Goal: Task Accomplishment & Management: Complete application form

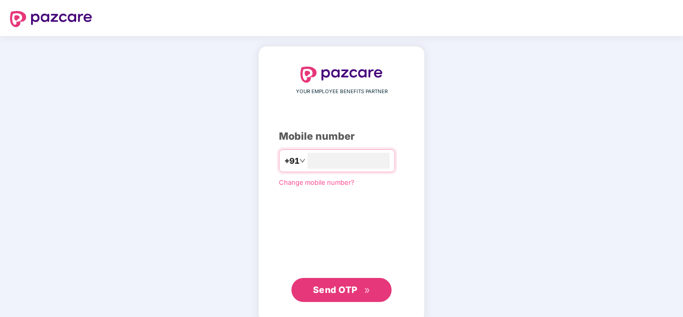
type input "**********"
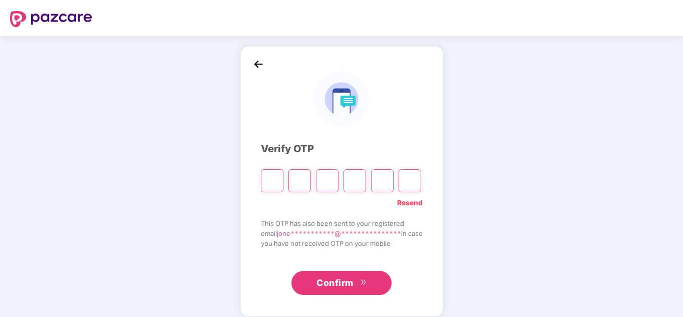
type input "*"
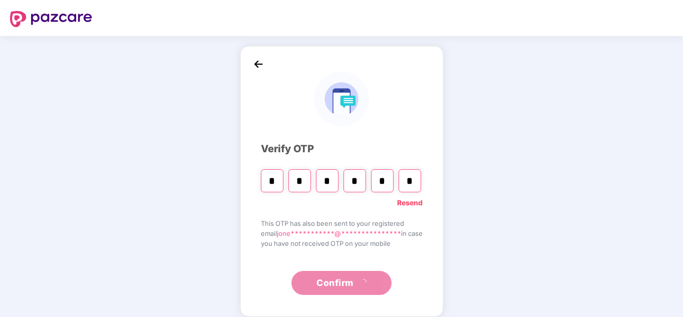
type input "*"
click at [346, 285] on span "Confirm" at bounding box center [334, 283] width 37 height 14
click at [339, 277] on span "Confirm" at bounding box center [334, 283] width 37 height 14
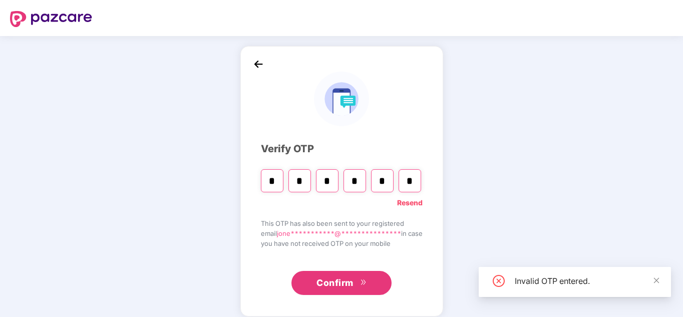
click at [419, 197] on link "Resend" at bounding box center [410, 202] width 26 height 11
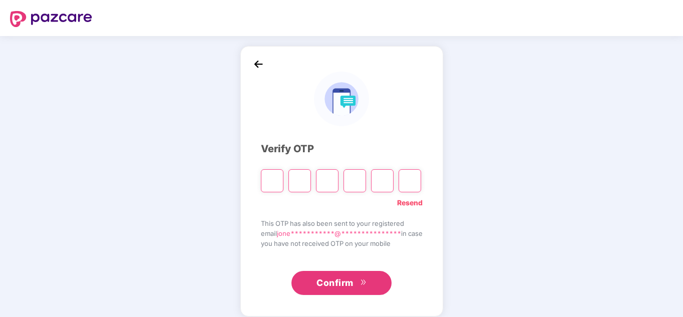
click at [276, 183] on input "Please enter verification code. Digit 1" at bounding box center [272, 180] width 23 height 23
type input "*"
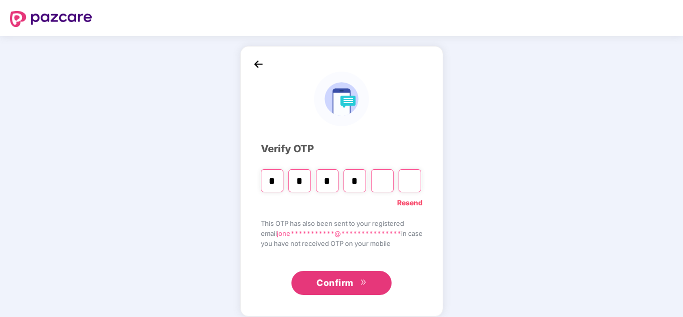
type input "*"
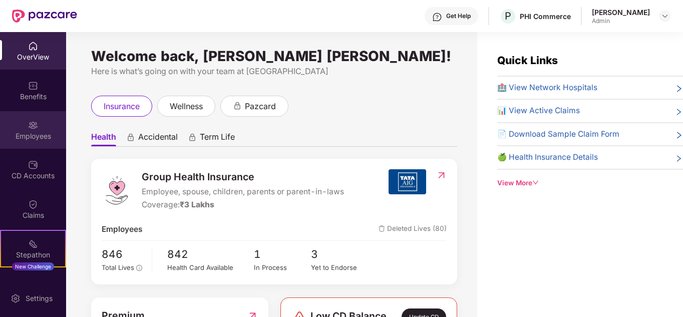
click at [46, 138] on div "Employees" at bounding box center [33, 136] width 66 height 10
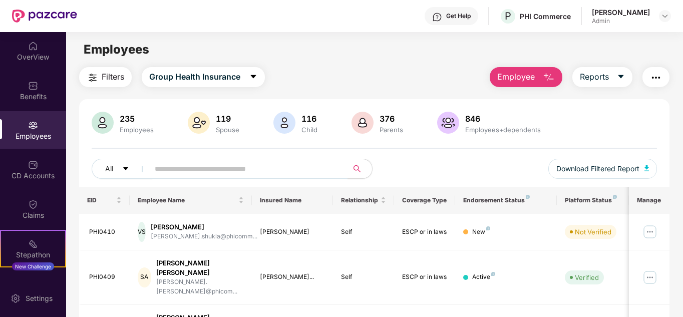
click at [521, 66] on main "Employees Filters Group Health Insurance Employee Reports 235 Employees 119 Spo…" at bounding box center [374, 190] width 616 height 317
click at [521, 75] on span "Employee" at bounding box center [516, 77] width 38 height 13
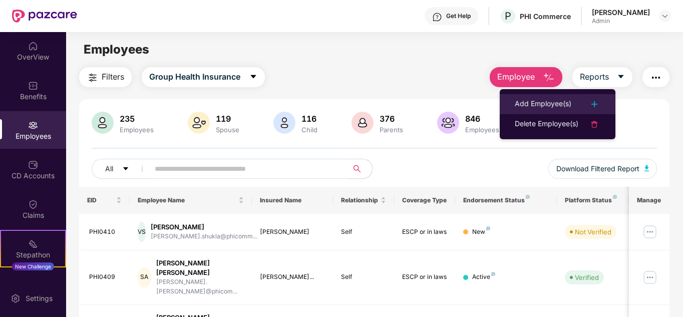
click at [524, 99] on div "Add Employee(s)" at bounding box center [542, 104] width 57 height 12
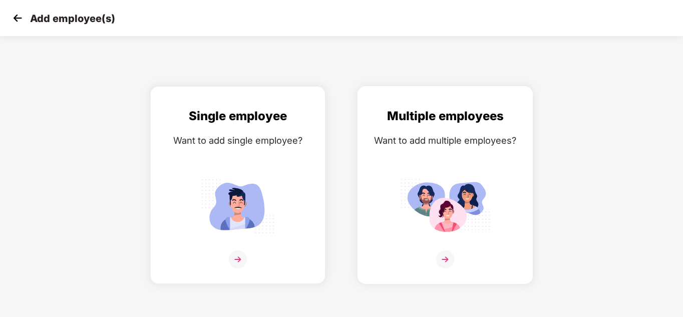
click at [487, 226] on img at bounding box center [445, 206] width 90 height 63
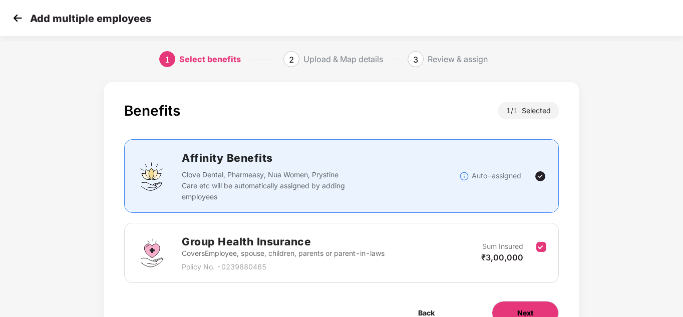
click at [532, 307] on span "Next" at bounding box center [525, 312] width 16 height 11
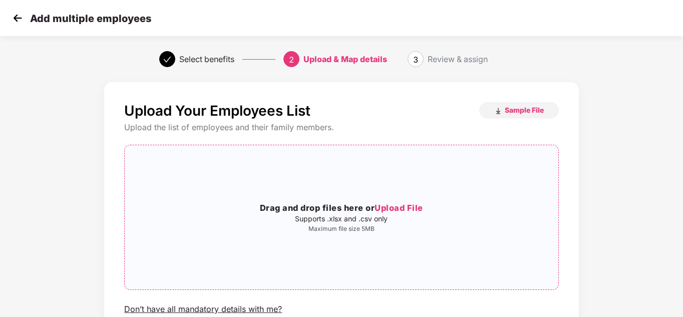
click at [401, 239] on div "Drag and drop files here or Upload File Supports .xlsx and .csv only Maximum fi…" at bounding box center [341, 217] width 433 height 128
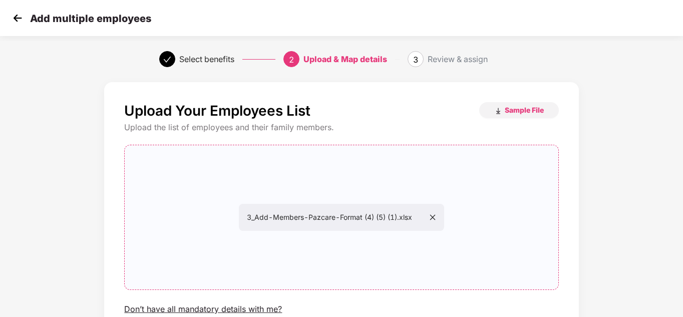
scroll to position [86, 0]
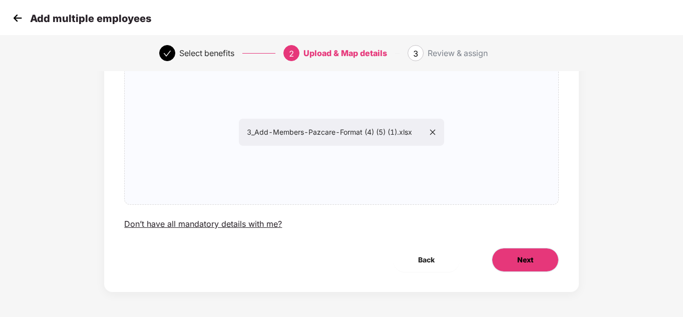
click at [538, 255] on button "Next" at bounding box center [524, 260] width 67 height 24
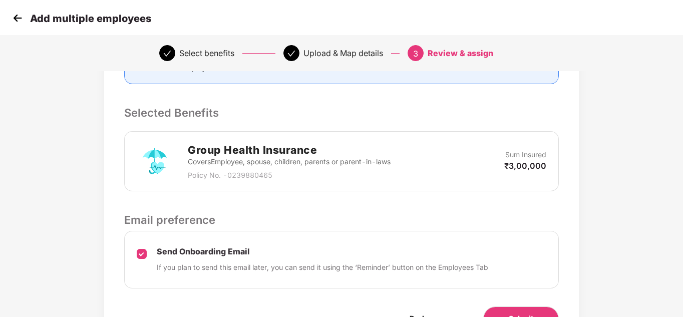
scroll to position [241, 0]
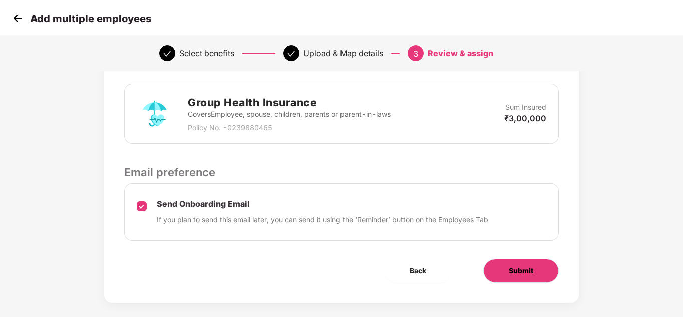
click at [523, 265] on span "Submit" at bounding box center [520, 270] width 25 height 11
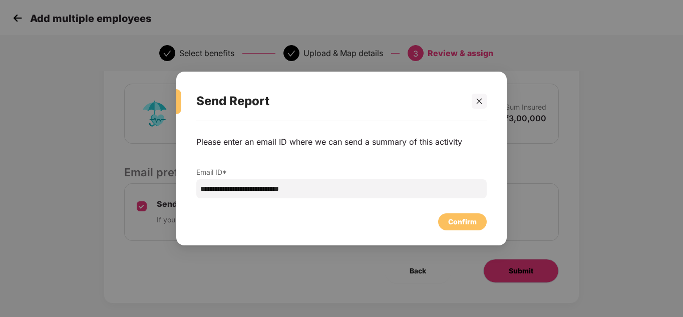
scroll to position [0, 0]
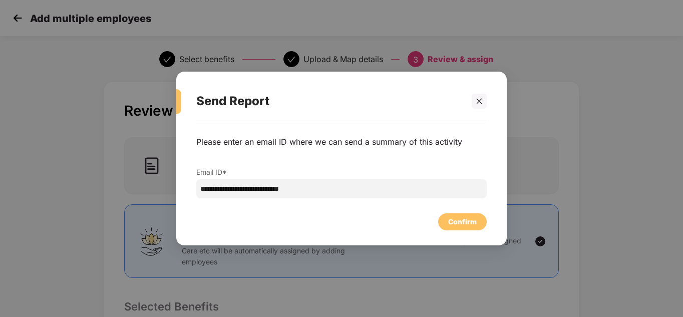
click at [523, 264] on div "**********" at bounding box center [341, 158] width 683 height 317
click at [368, 193] on input "**********" at bounding box center [341, 188] width 290 height 19
paste input "email"
type input "**********"
click at [460, 219] on div "Confirm" at bounding box center [462, 221] width 29 height 11
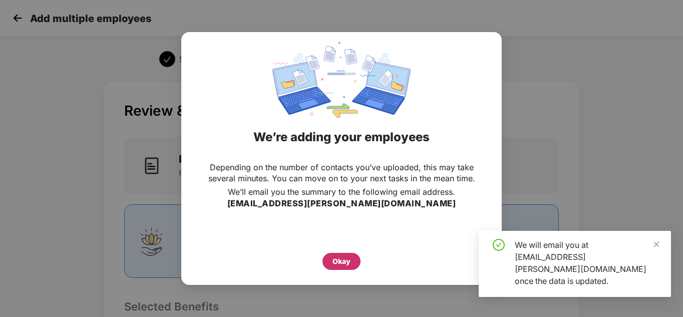
click at [340, 260] on div "Okay" at bounding box center [341, 261] width 18 height 11
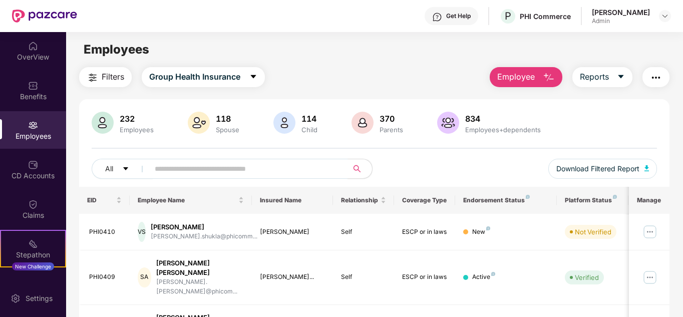
click at [516, 71] on span "Employee" at bounding box center [516, 77] width 38 height 13
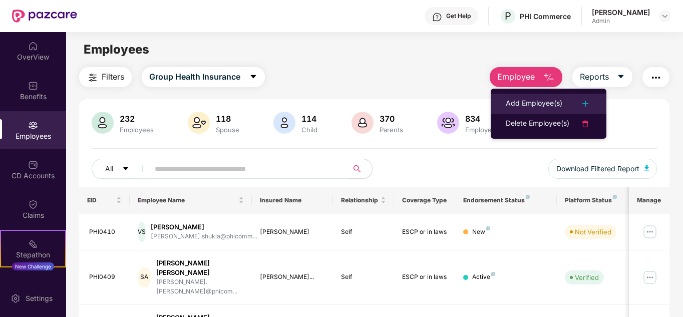
click at [524, 98] on div "Add Employee(s)" at bounding box center [533, 104] width 57 height 12
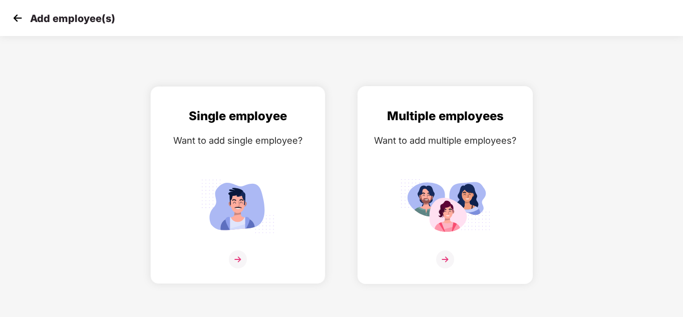
click at [393, 221] on div "Multiple employees Want to add multiple employees?" at bounding box center [445, 194] width 154 height 174
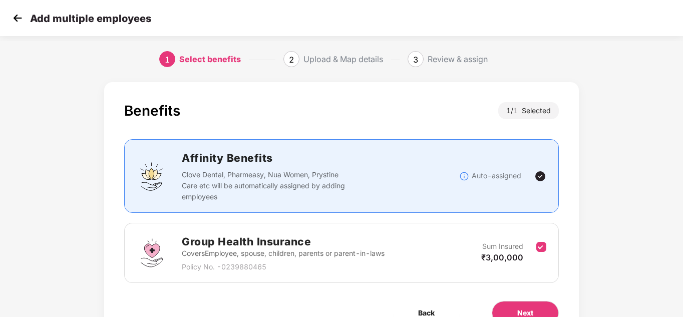
scroll to position [53, 0]
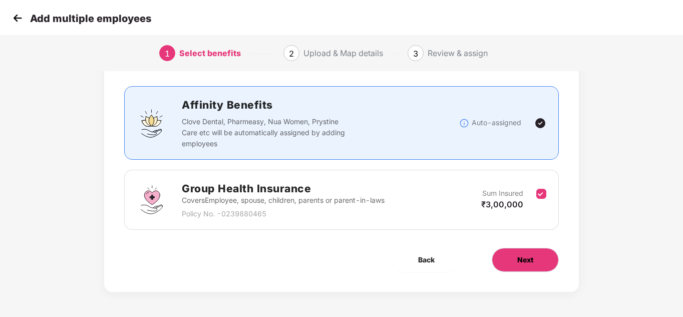
click at [542, 266] on button "Next" at bounding box center [524, 260] width 67 height 24
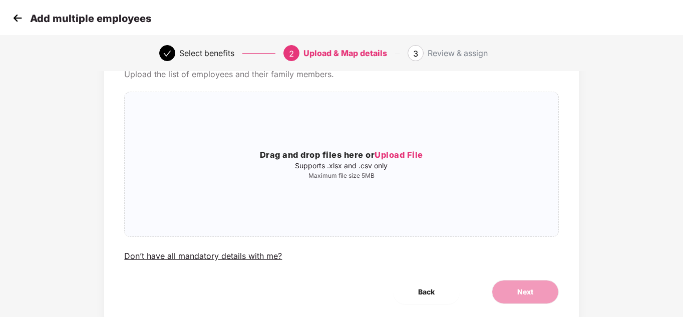
scroll to position [0, 0]
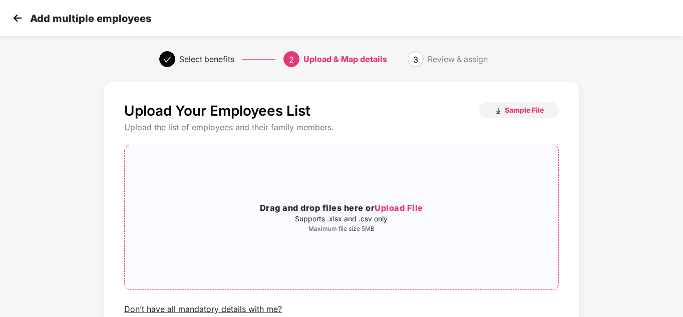
click at [475, 230] on p "Maximum file size 5MB" at bounding box center [341, 229] width 433 height 8
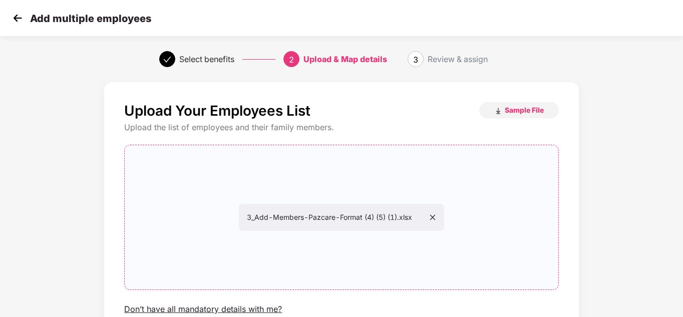
scroll to position [85, 0]
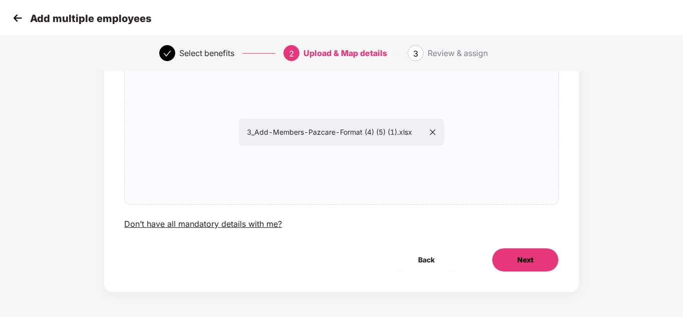
click at [543, 263] on button "Next" at bounding box center [524, 260] width 67 height 24
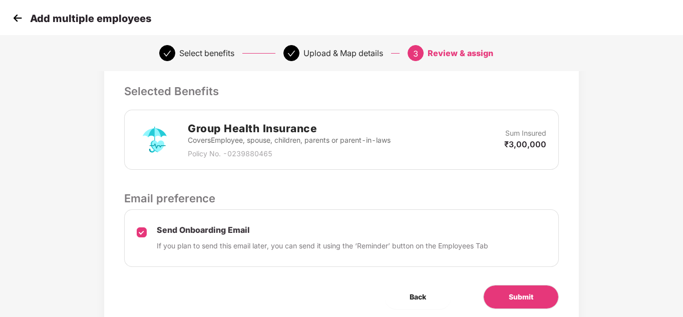
scroll to position [232, 0]
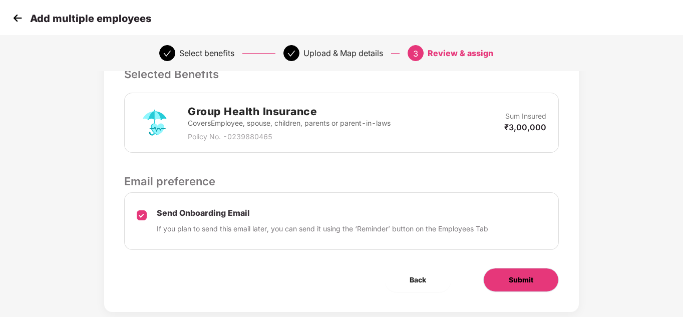
click at [528, 287] on button "Submit" at bounding box center [521, 280] width 76 height 24
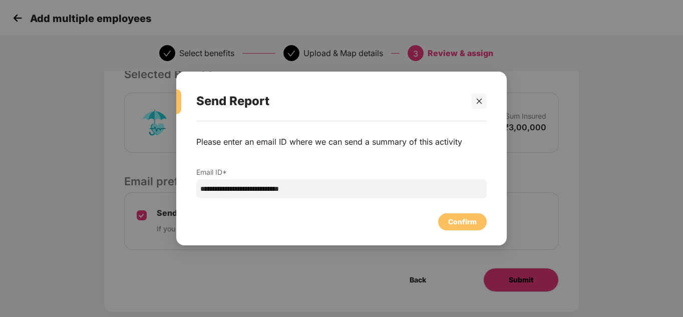
scroll to position [0, 0]
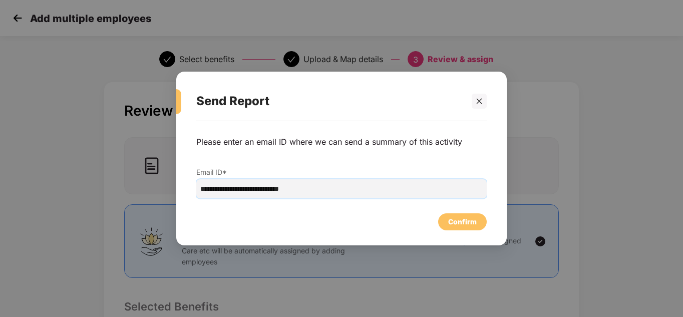
drag, startPoint x: 251, startPoint y: 189, endPoint x: 175, endPoint y: 194, distance: 76.7
click at [175, 194] on div "**********" at bounding box center [341, 158] width 683 height 317
type input "**********"
click at [483, 221] on div "Confirm" at bounding box center [462, 221] width 49 height 17
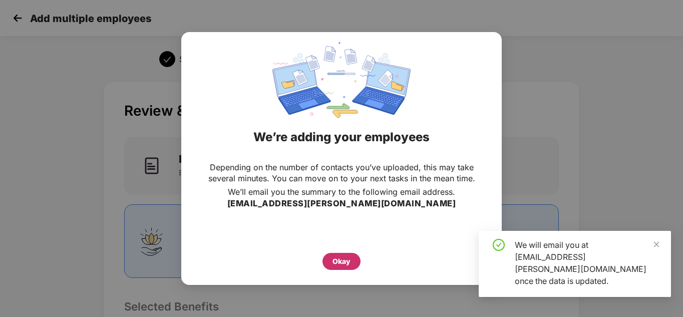
click at [345, 257] on div "Okay" at bounding box center [341, 261] width 18 height 11
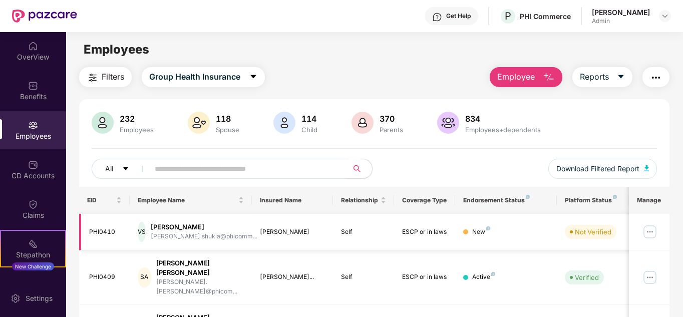
click at [644, 231] on img at bounding box center [650, 232] width 16 height 16
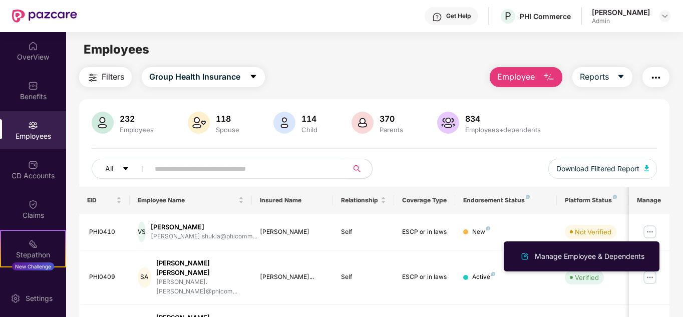
click at [517, 78] on span "Employee" at bounding box center [516, 77] width 38 height 13
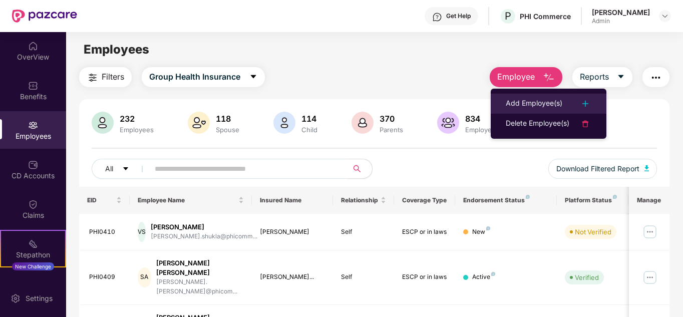
click at [526, 100] on div "Add Employee(s)" at bounding box center [533, 104] width 57 height 12
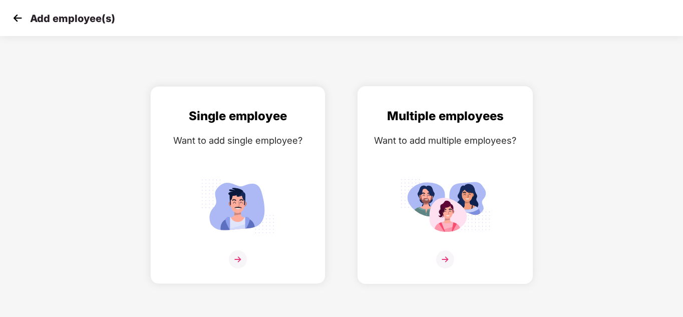
click at [479, 155] on div "Multiple employees Want to add multiple employees?" at bounding box center [445, 194] width 154 height 174
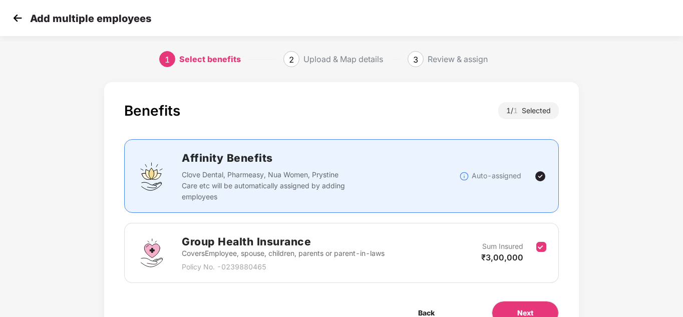
scroll to position [53, 0]
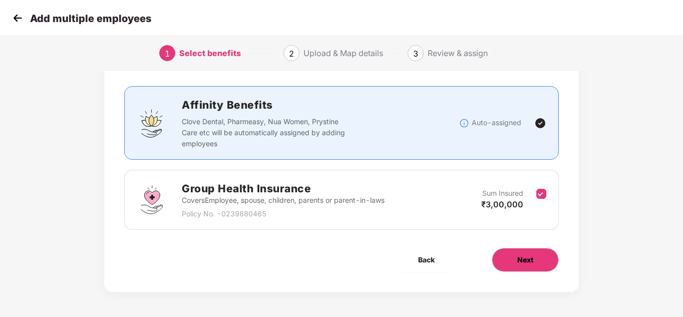
click at [518, 255] on span "Next" at bounding box center [525, 259] width 16 height 11
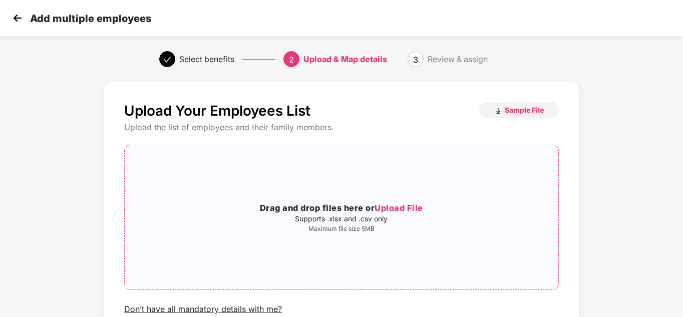
click at [388, 222] on p "Supports .xlsx and .csv only" at bounding box center [341, 219] width 433 height 8
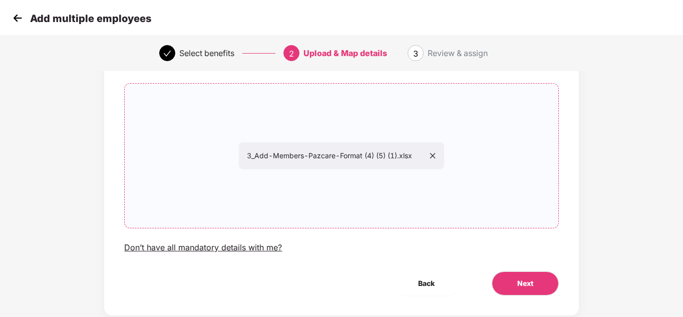
scroll to position [85, 0]
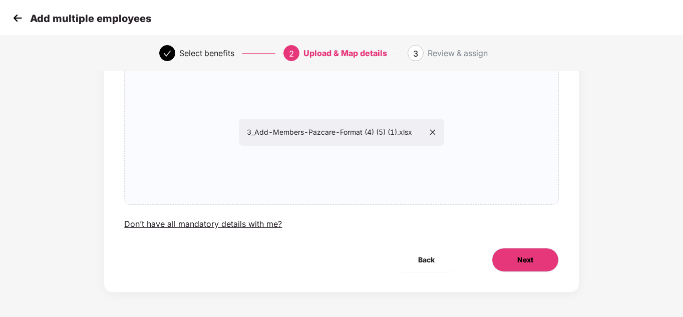
click at [532, 264] on span "Next" at bounding box center [525, 259] width 16 height 11
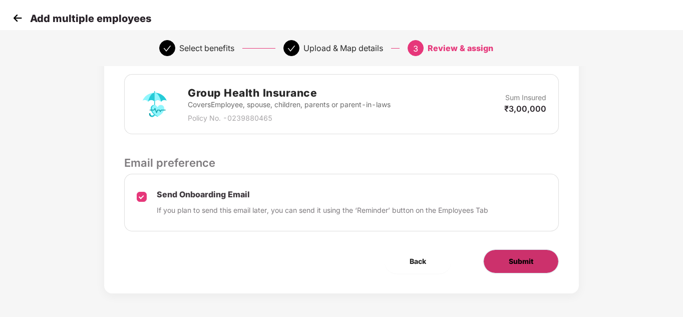
scroll to position [252, 0]
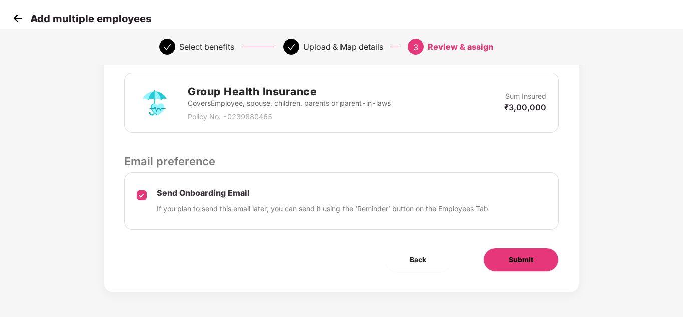
click at [528, 252] on button "Submit" at bounding box center [521, 260] width 76 height 24
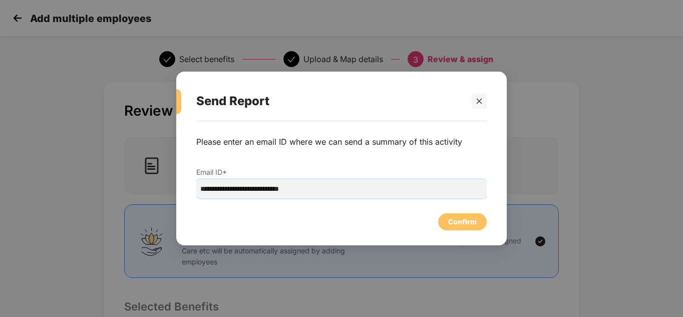
drag, startPoint x: 251, startPoint y: 190, endPoint x: 159, endPoint y: 180, distance: 92.6
click at [153, 181] on div "**********" at bounding box center [341, 158] width 683 height 317
type input "**********"
click at [469, 224] on div "Confirm" at bounding box center [462, 221] width 29 height 11
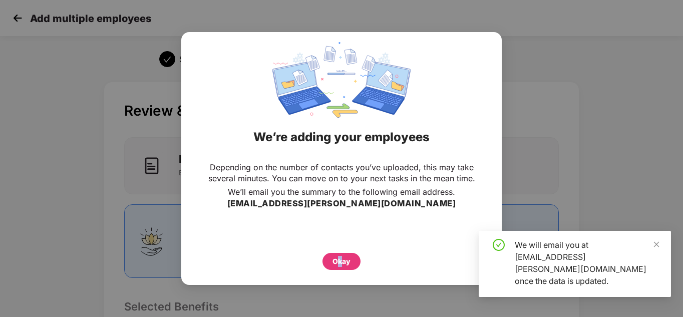
drag, startPoint x: 339, startPoint y: 270, endPoint x: 344, endPoint y: 267, distance: 6.1
click at [344, 267] on div "Depending on the number of contacts you’ve uploaded, this may take several minu…" at bounding box center [341, 216] width 320 height 118
click at [344, 267] on div "Okay" at bounding box center [341, 261] width 38 height 17
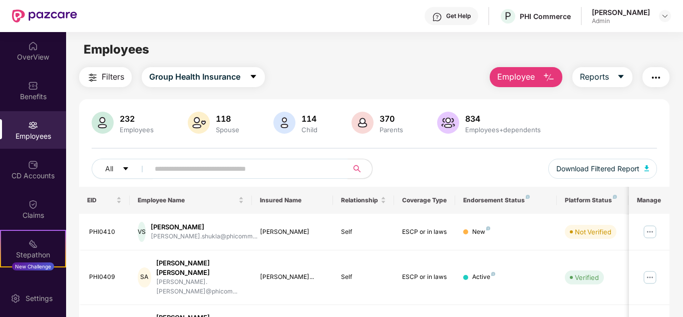
click at [530, 79] on span "Employee" at bounding box center [516, 77] width 38 height 13
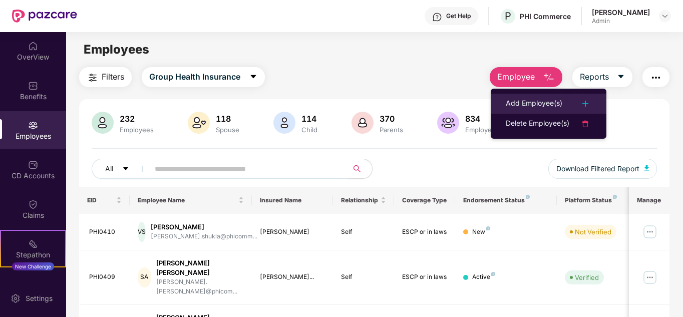
click at [543, 105] on div "Add Employee(s)" at bounding box center [533, 104] width 57 height 12
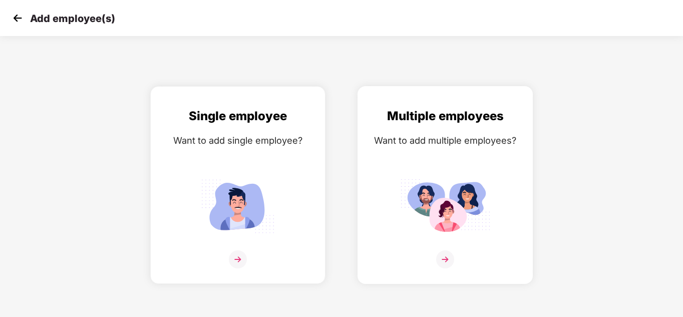
click at [441, 219] on img at bounding box center [445, 206] width 90 height 63
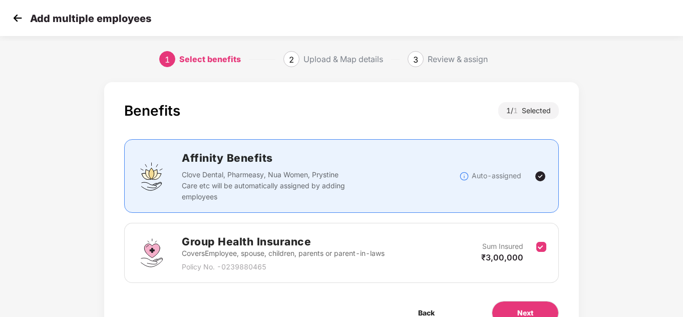
click at [357, 248] on p "Covers Employee, spouse, children, parents or parent-in-laws" at bounding box center [283, 253] width 203 height 11
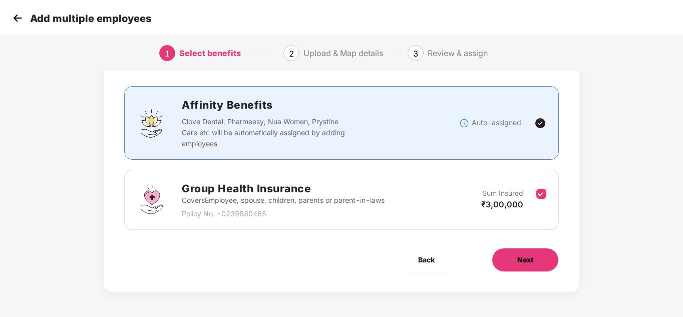
click at [525, 263] on span "Next" at bounding box center [525, 259] width 16 height 11
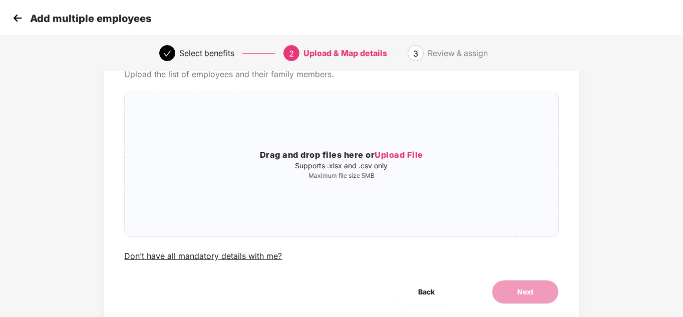
scroll to position [0, 0]
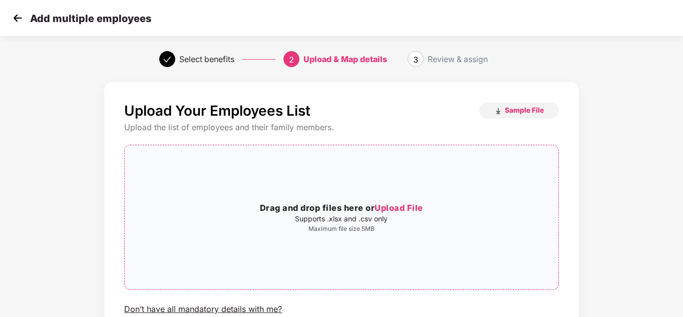
click at [262, 226] on p "Maximum file size 5MB" at bounding box center [341, 229] width 433 height 8
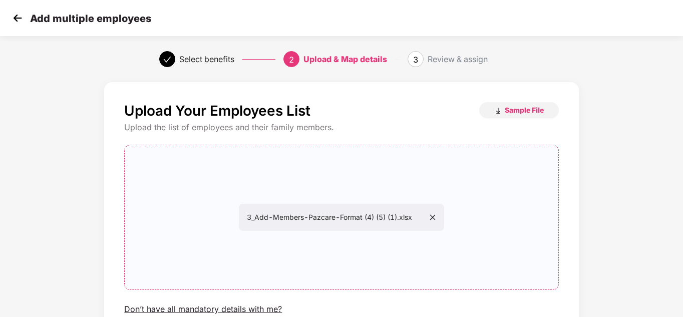
scroll to position [85, 0]
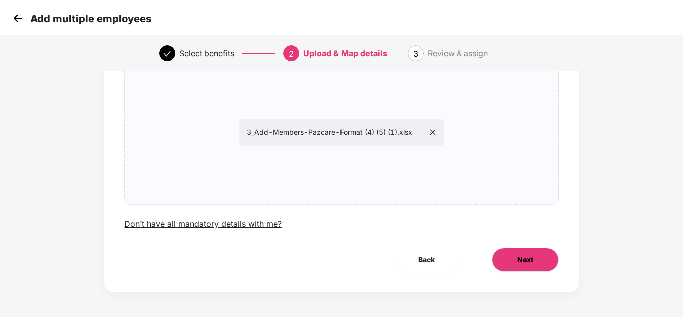
click at [533, 258] on button "Next" at bounding box center [524, 260] width 67 height 24
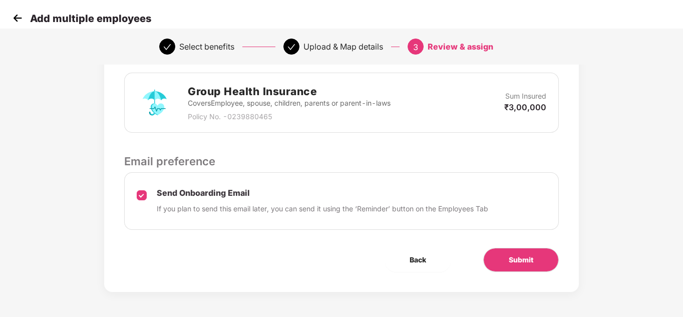
scroll to position [252, 0]
click at [521, 265] on span "Submit" at bounding box center [520, 260] width 25 height 11
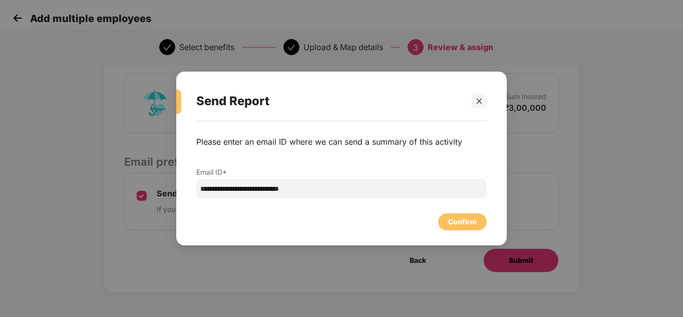
scroll to position [0, 0]
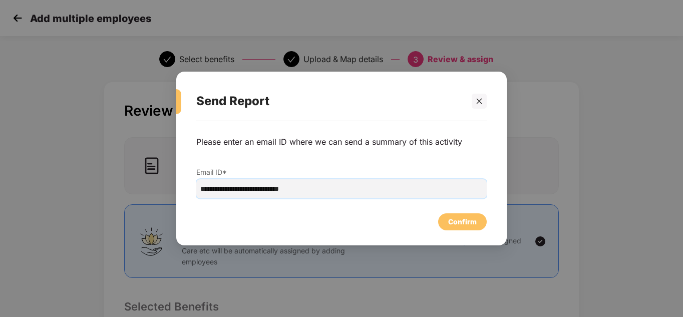
drag, startPoint x: 251, startPoint y: 188, endPoint x: 149, endPoint y: 185, distance: 101.6
click at [149, 185] on div "**********" at bounding box center [341, 158] width 683 height 317
type input "**********"
click at [473, 227] on div "Confirm" at bounding box center [462, 221] width 29 height 11
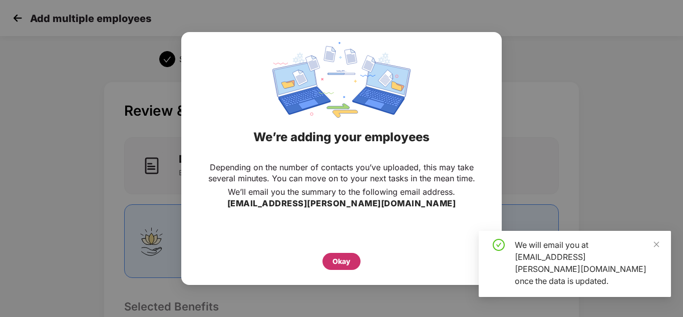
click at [340, 254] on div "Okay" at bounding box center [341, 261] width 38 height 17
